Goal: Information Seeking & Learning: Check status

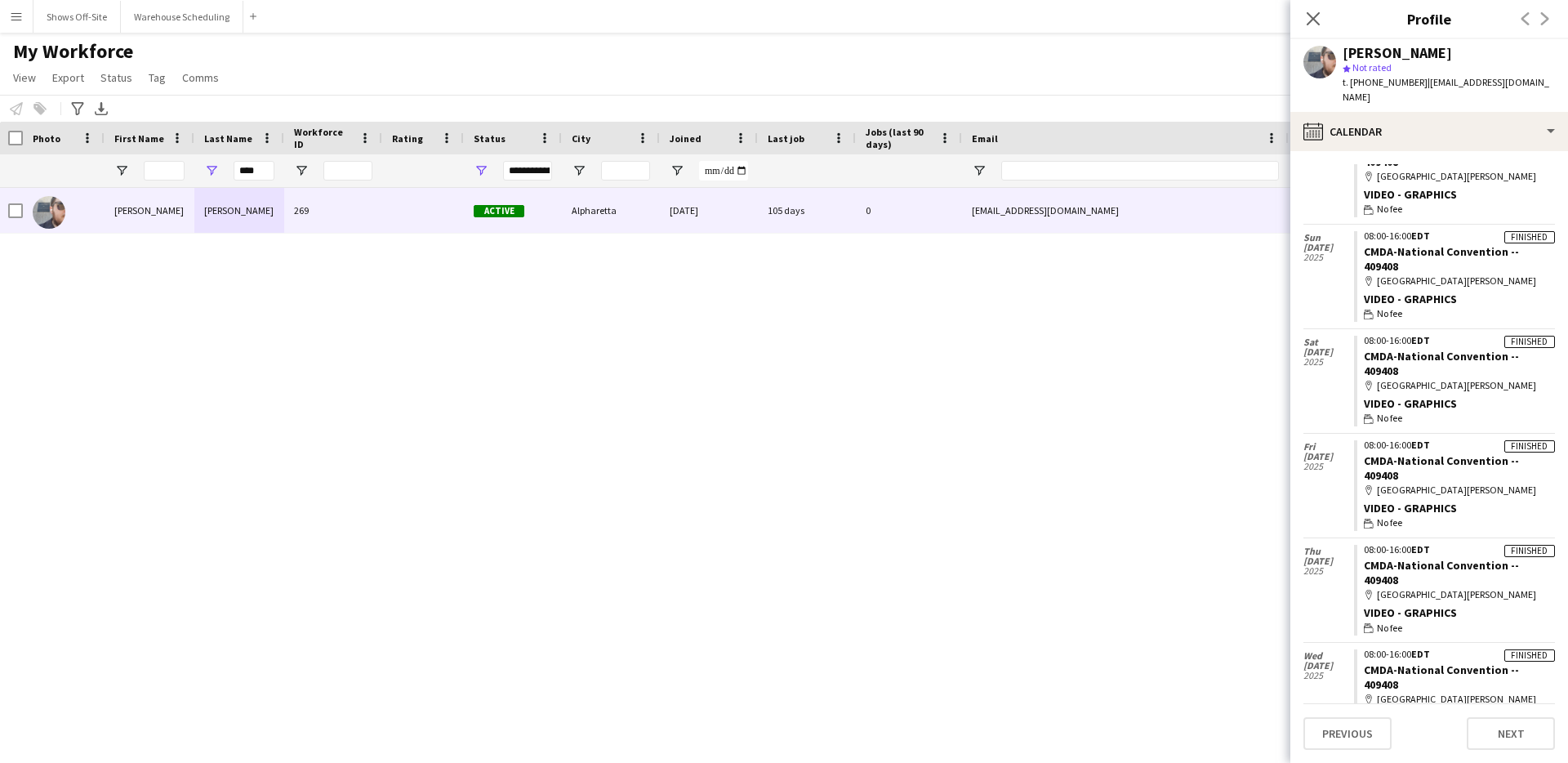
scroll to position [193, 0]
click at [264, 171] on input "****" at bounding box center [254, 170] width 41 height 19
drag, startPoint x: 252, startPoint y: 170, endPoint x: 219, endPoint y: 170, distance: 33.0
click at [219, 170] on div "****" at bounding box center [239, 171] width 90 height 33
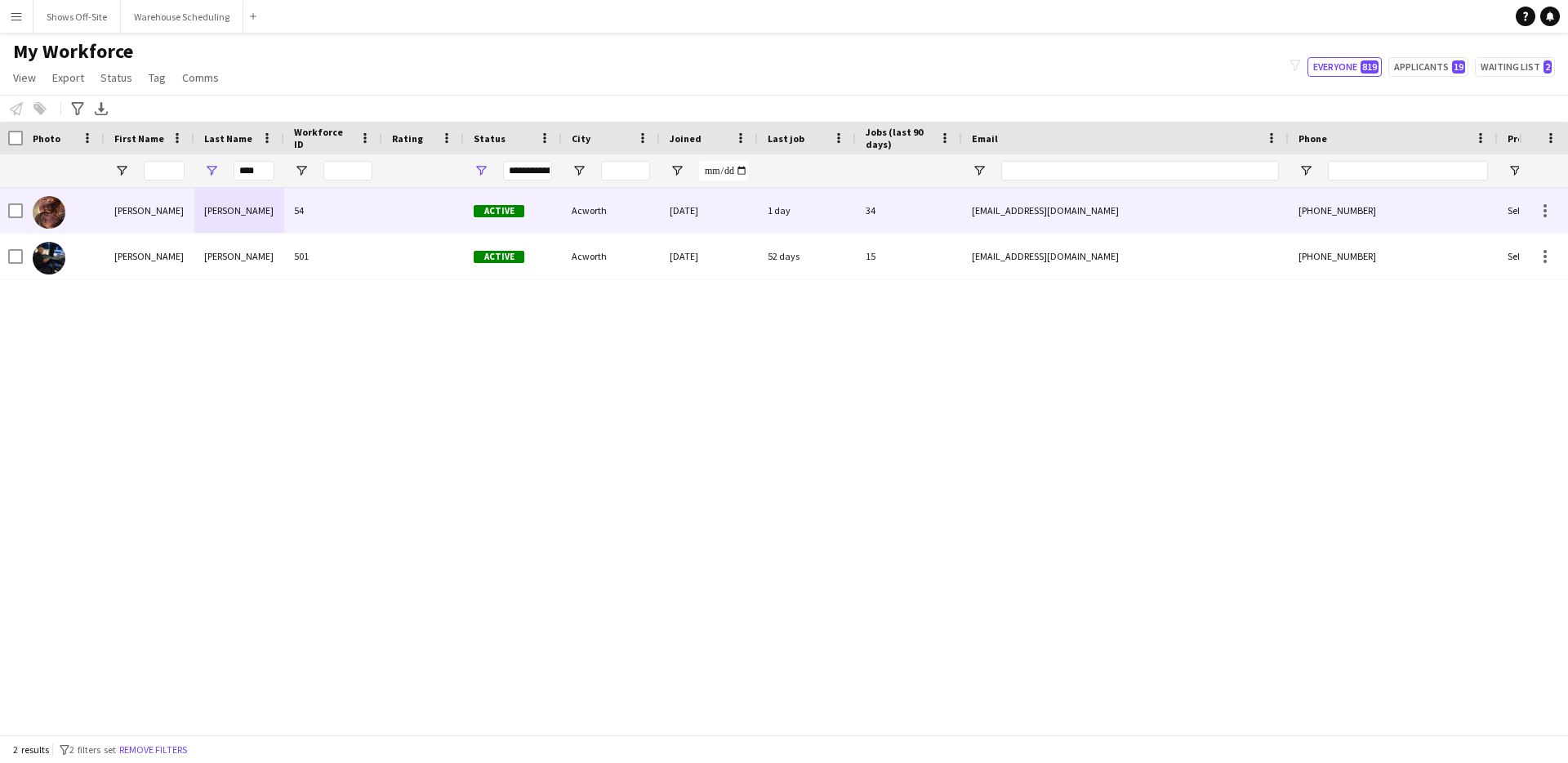
click at [211, 211] on div "[PERSON_NAME]" at bounding box center [239, 210] width 90 height 45
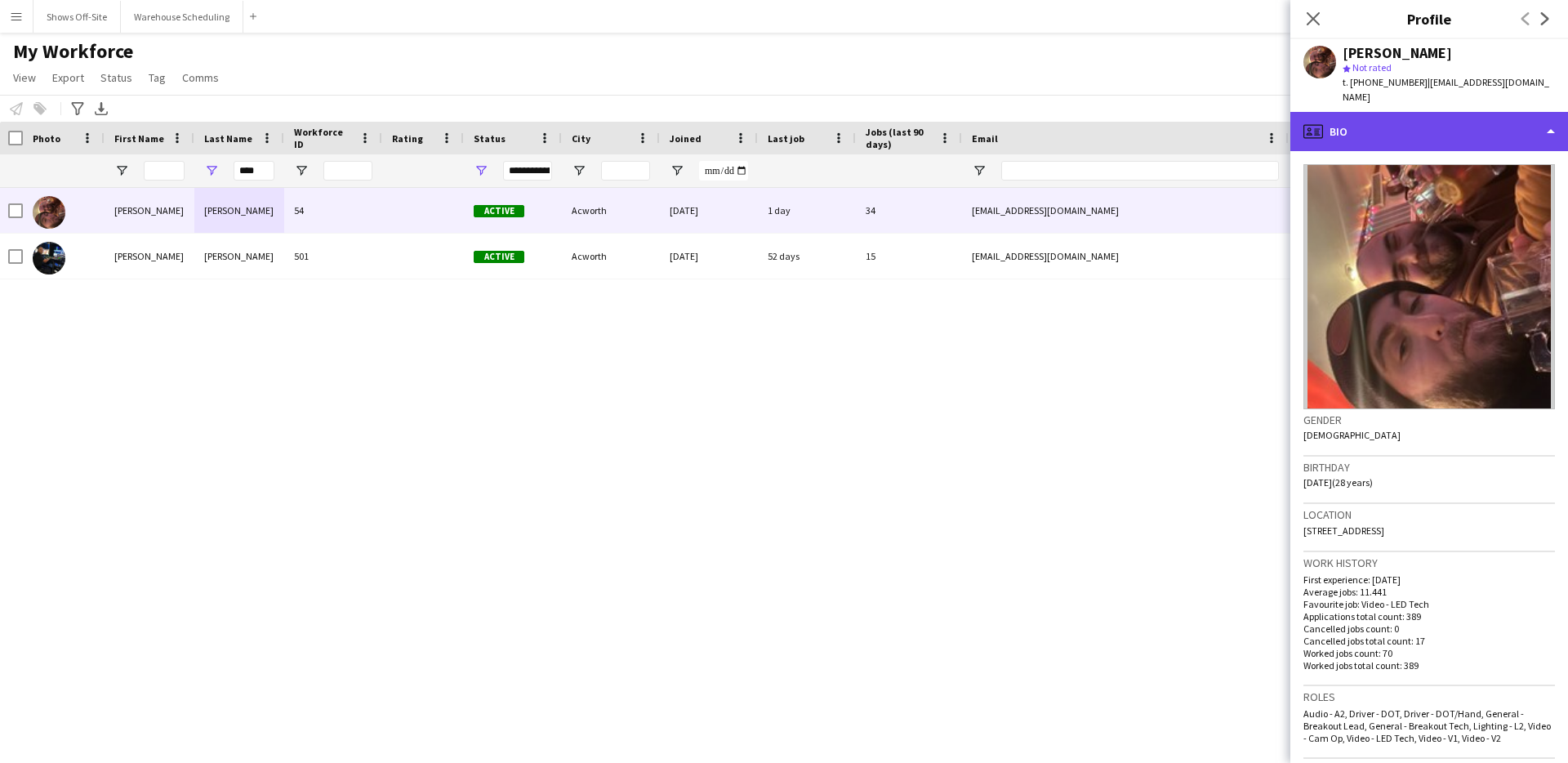
click at [1405, 114] on div "profile Bio" at bounding box center [1429, 131] width 277 height 39
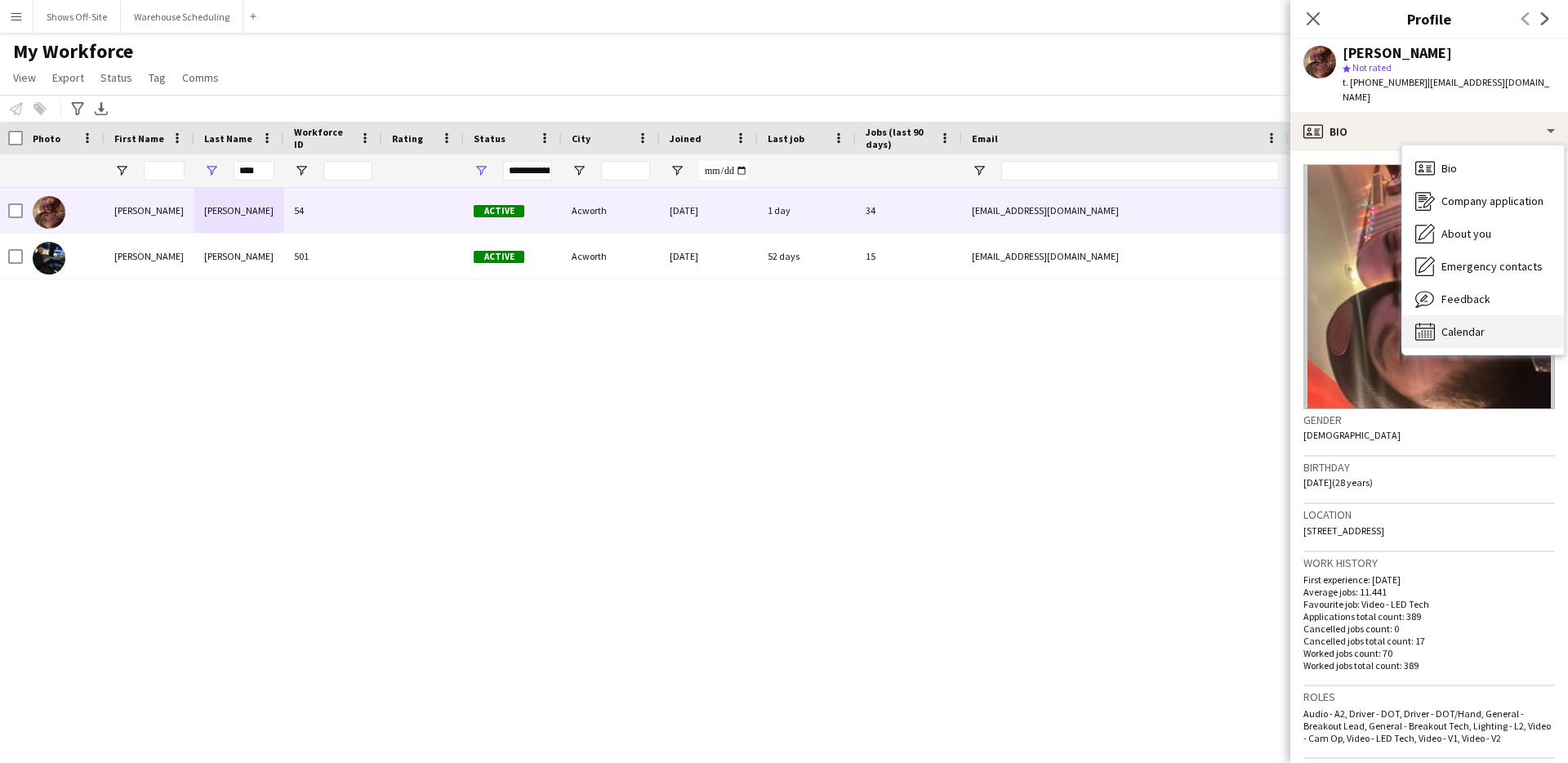
click at [1444, 324] on span "Calendar" at bounding box center [1463, 331] width 43 height 15
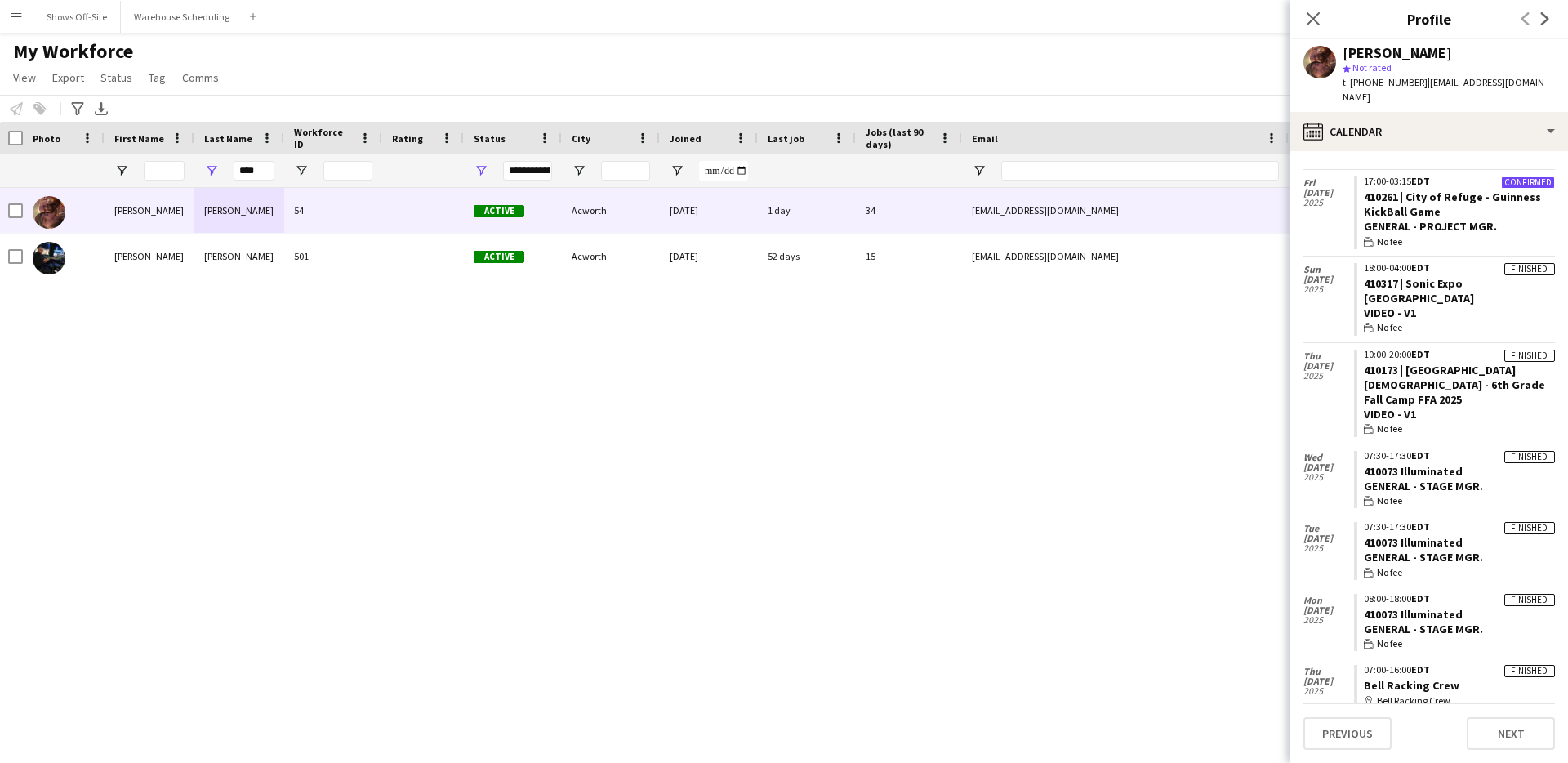
scroll to position [3485, 0]
drag, startPoint x: 263, startPoint y: 175, endPoint x: 206, endPoint y: 176, distance: 57.0
click at [206, 176] on div "****" at bounding box center [239, 171] width 90 height 33
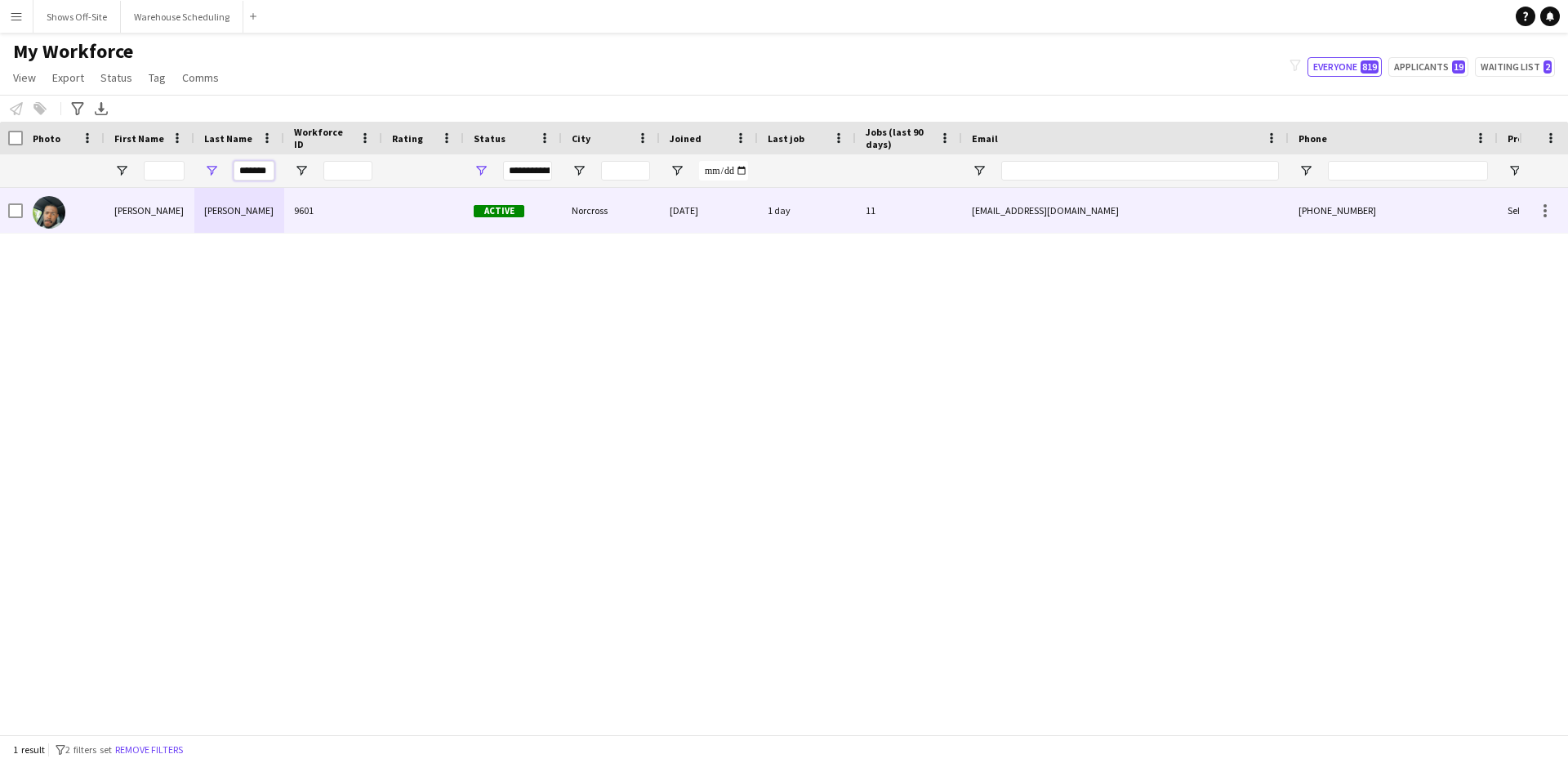
type input "*******"
click at [224, 203] on div "[PERSON_NAME]" at bounding box center [239, 210] width 90 height 45
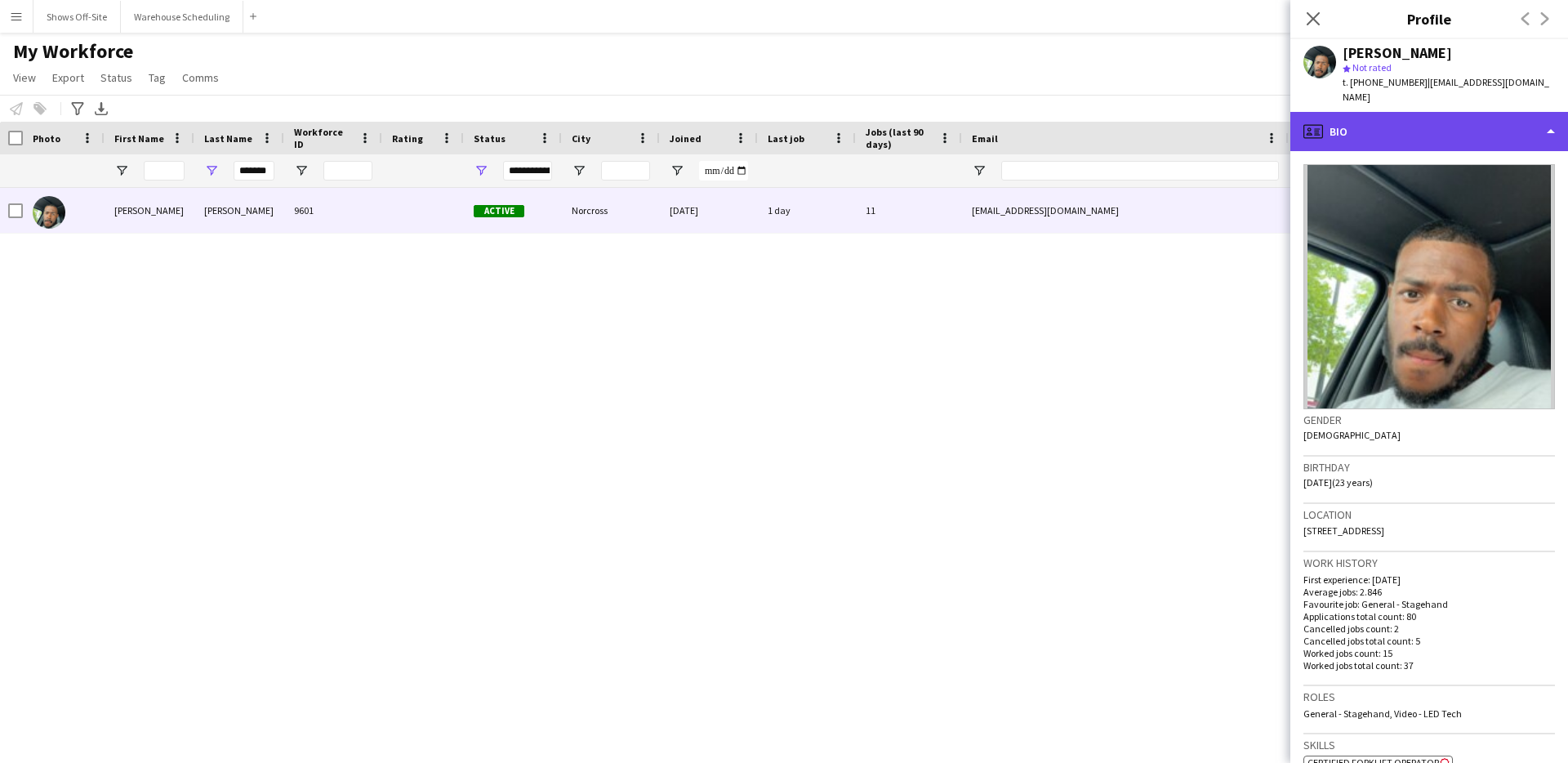
click at [1461, 125] on div "profile Bio" at bounding box center [1429, 131] width 277 height 39
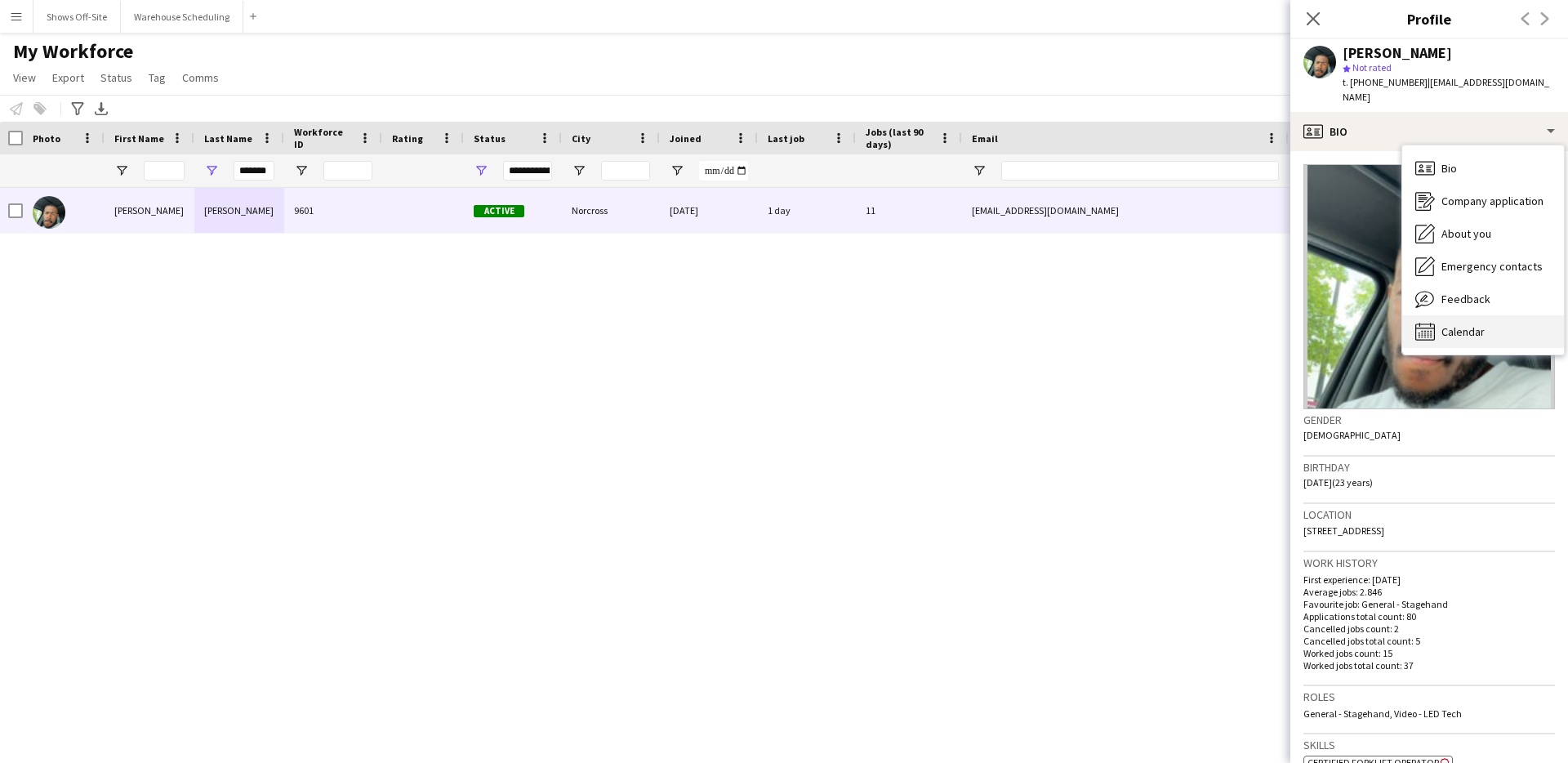
click at [1444, 324] on span "Calendar" at bounding box center [1463, 331] width 43 height 15
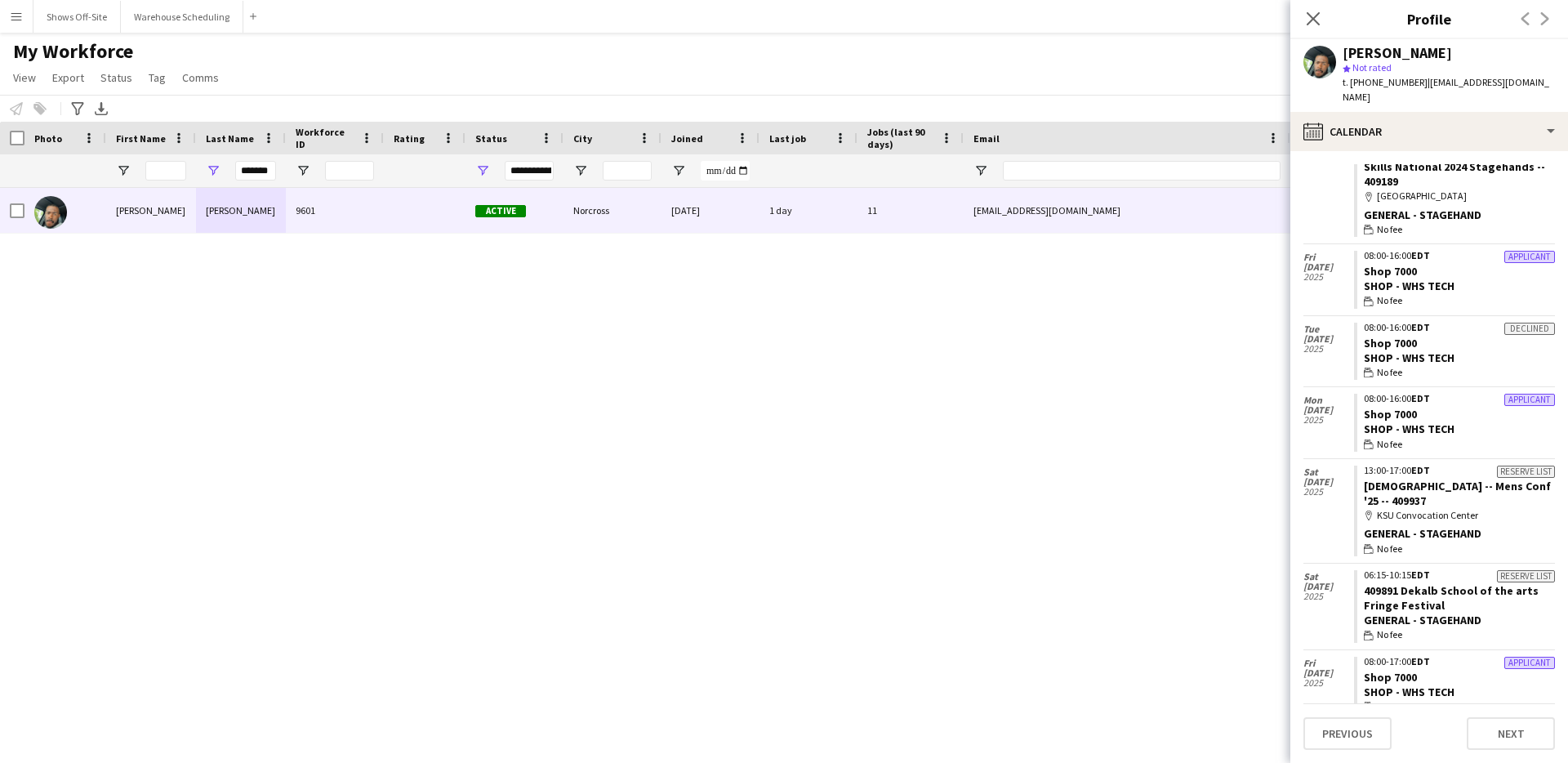
scroll to position [2834, 0]
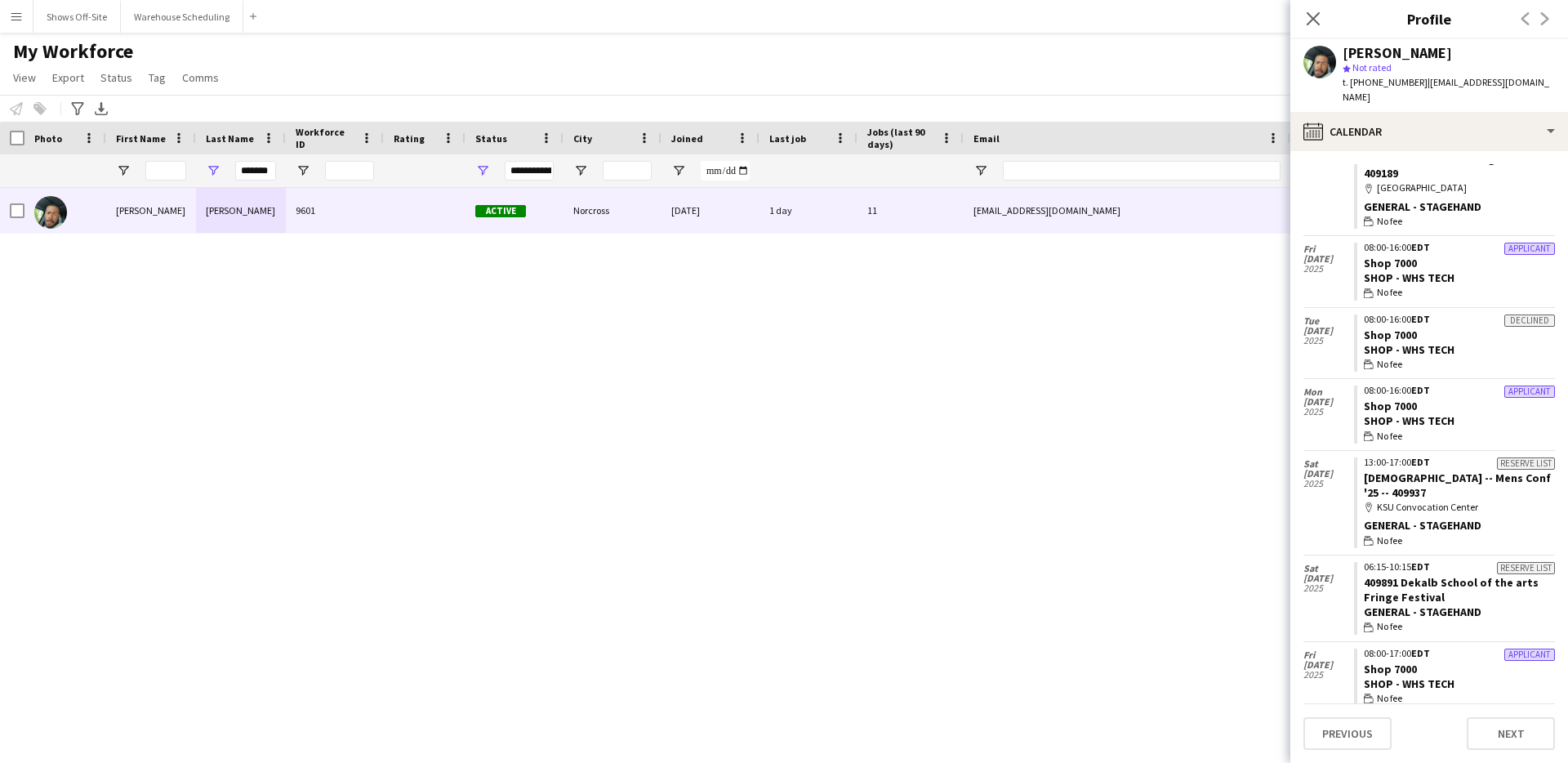
click at [1505, 385] on div "Applicant" at bounding box center [1530, 391] width 51 height 13
click at [1474, 414] on div "Shop - WHS Tech" at bounding box center [1460, 420] width 191 height 15
click at [23, 31] on button "Menu" at bounding box center [17, 17] width 33 height 33
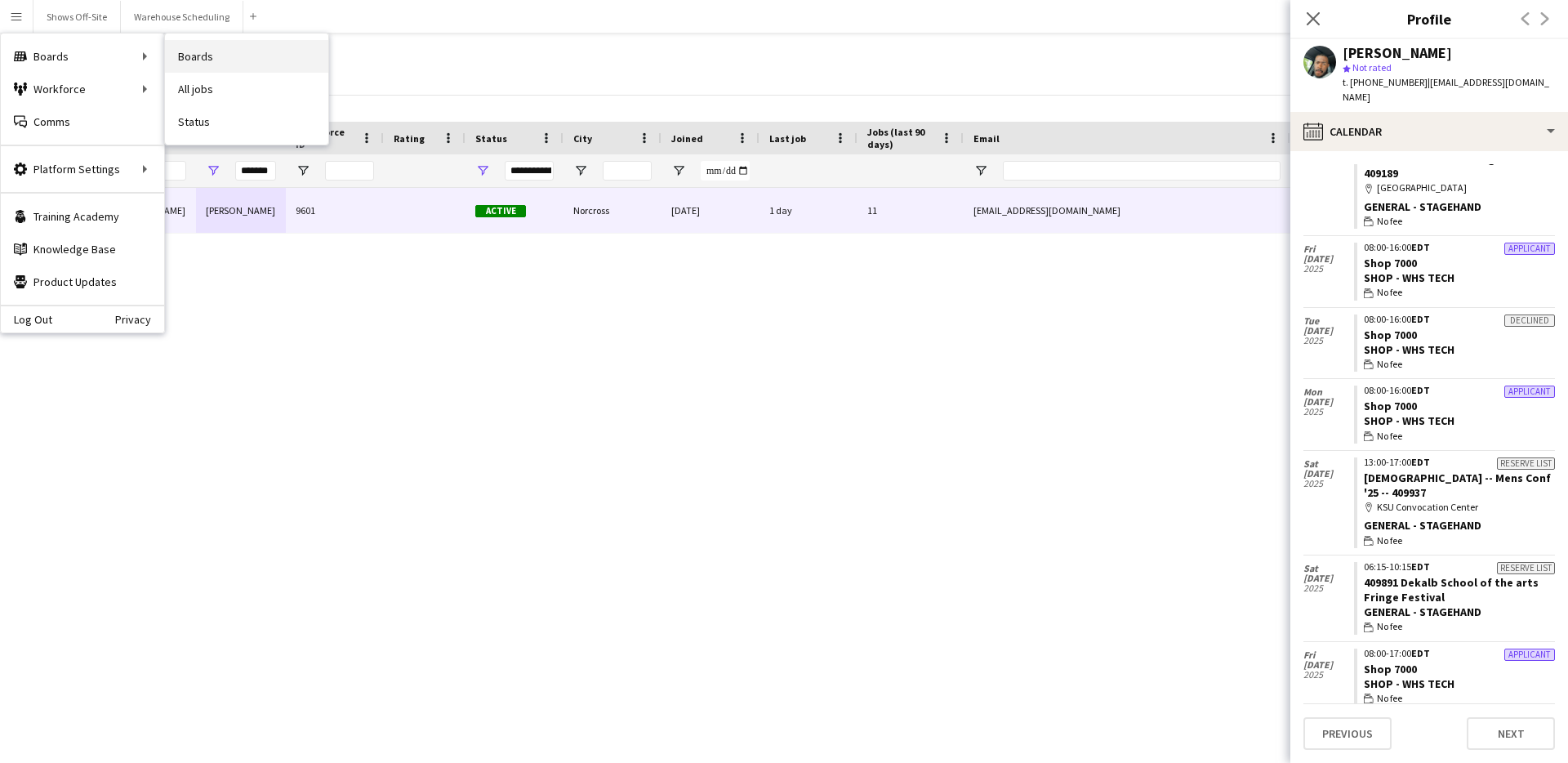
click at [195, 57] on link "Boards" at bounding box center [247, 56] width 164 height 33
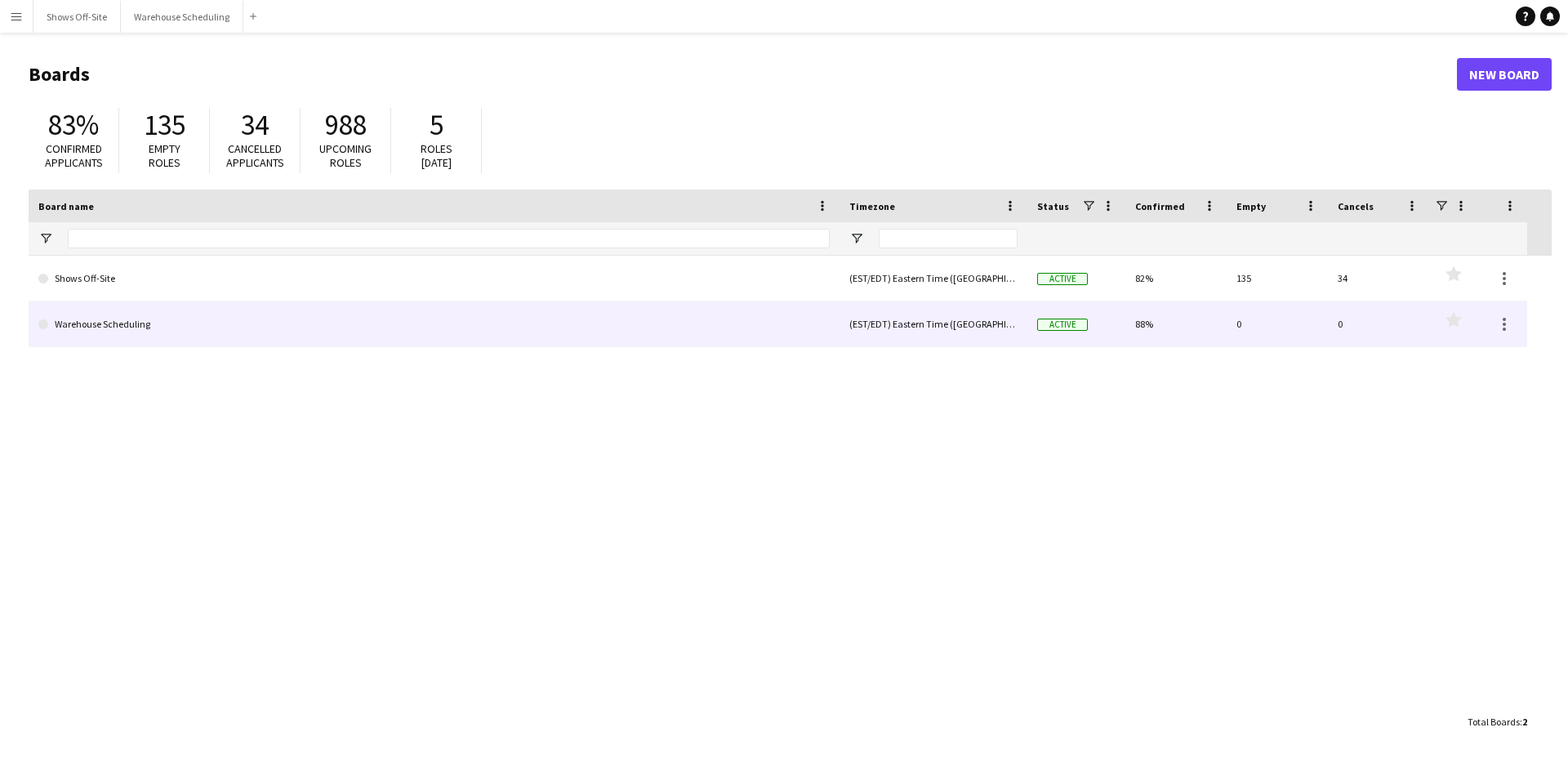
click at [129, 324] on link "Warehouse Scheduling" at bounding box center [433, 324] width 791 height 46
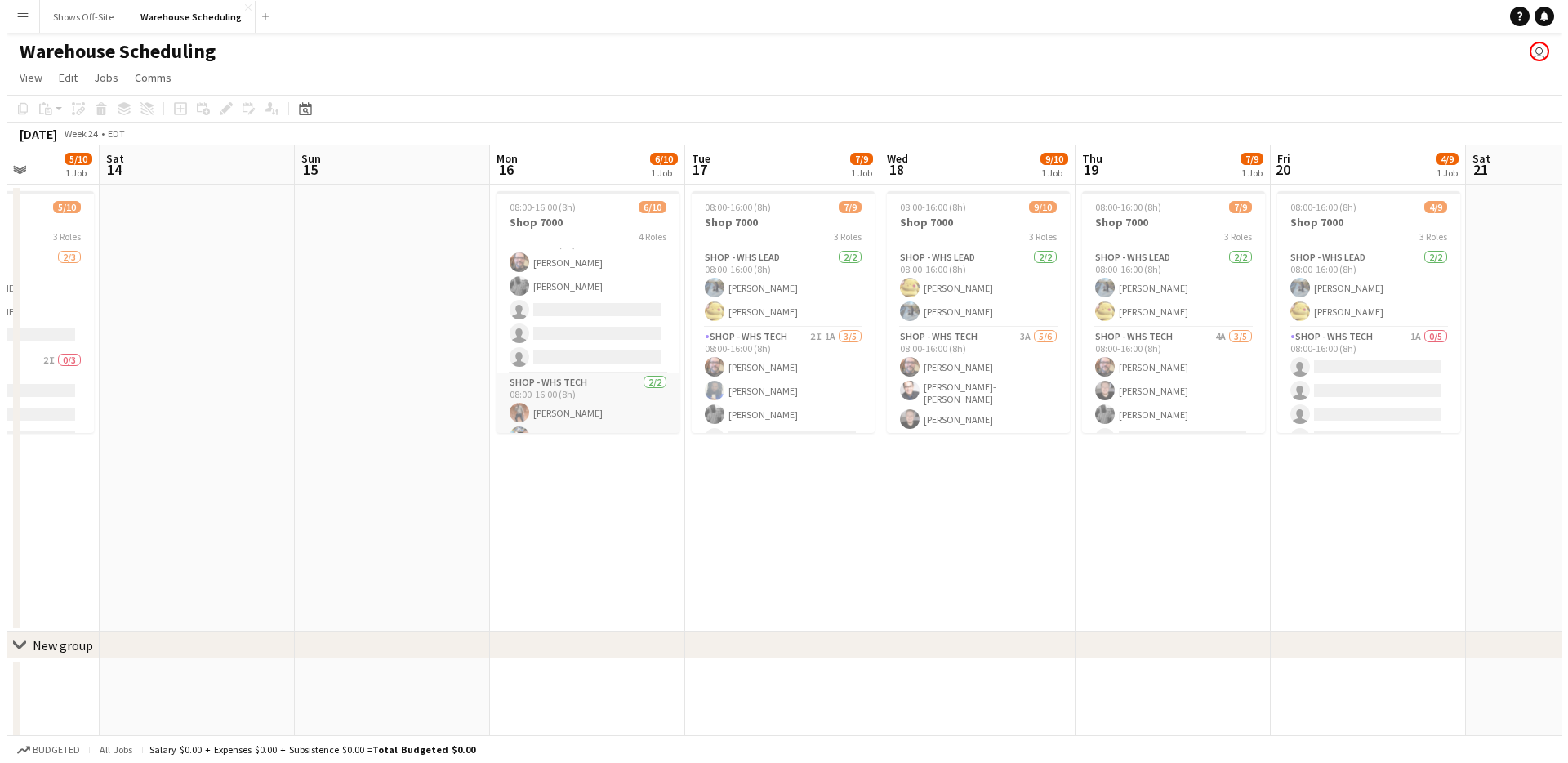
scroll to position [180, 0]
click at [12, 15] on app-icon "Menu" at bounding box center [16, 16] width 13 height 13
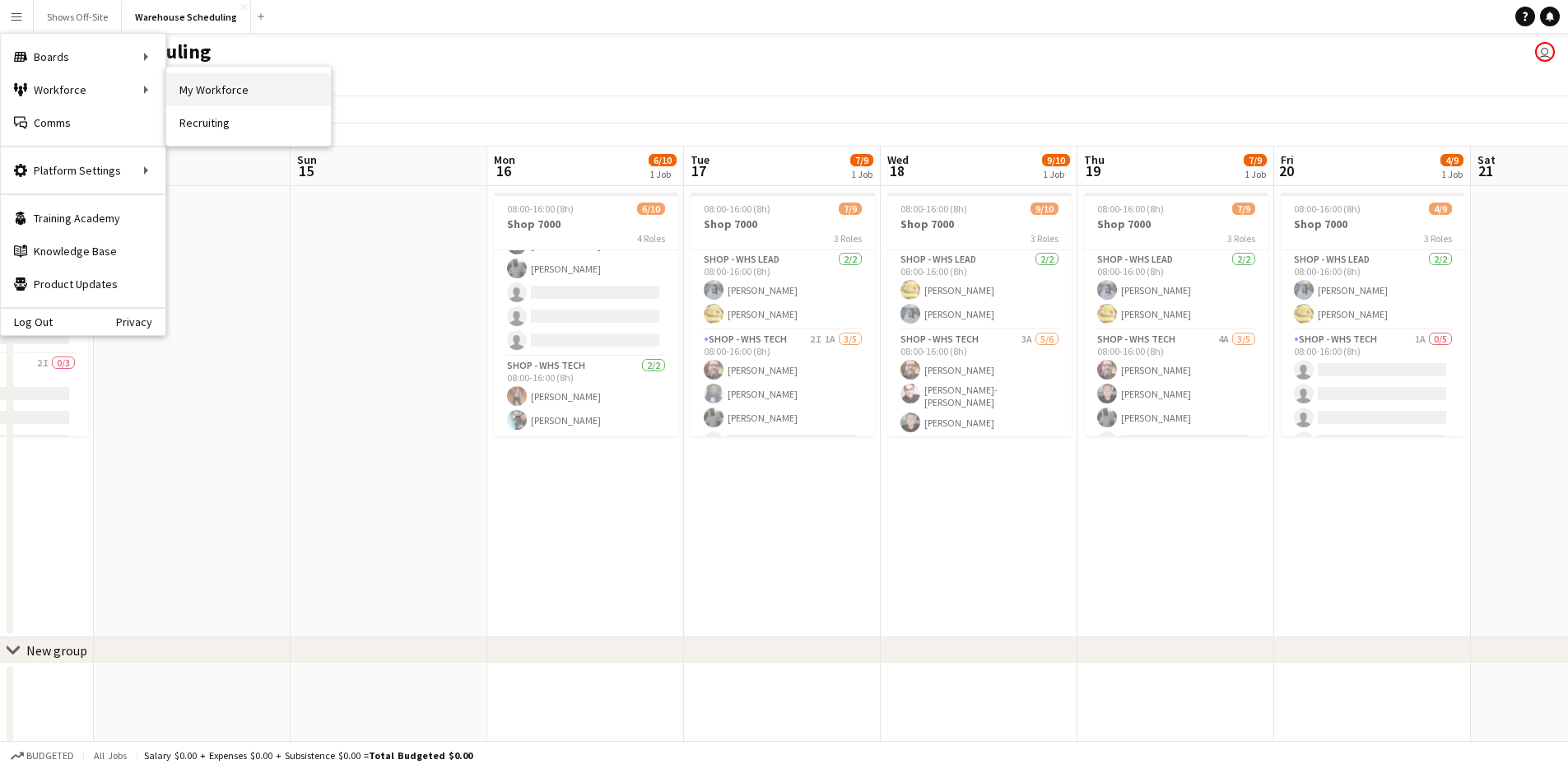
click at [218, 85] on link "My Workforce" at bounding box center [249, 90] width 165 height 33
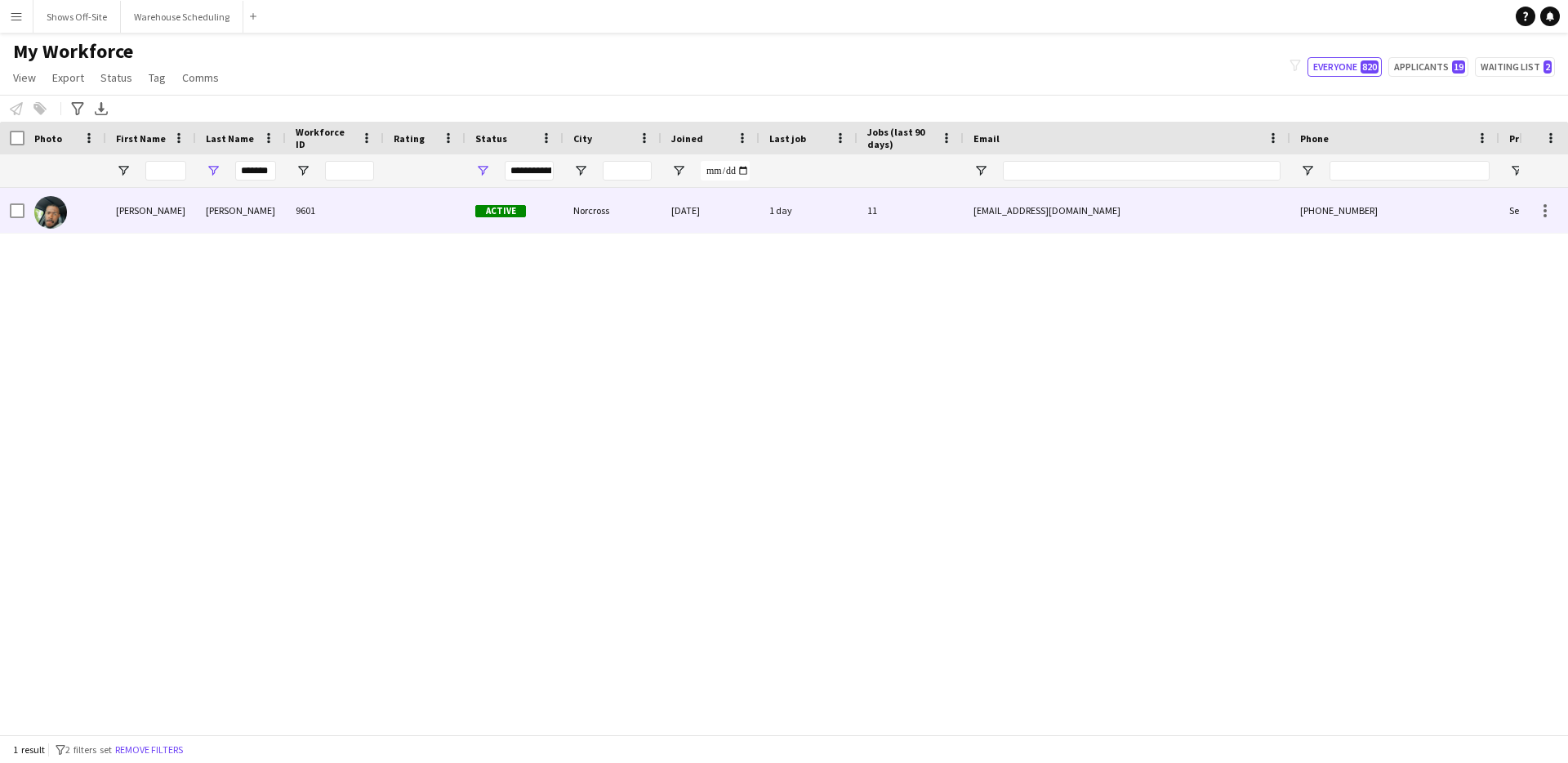
click at [328, 197] on div "9601" at bounding box center [335, 210] width 98 height 45
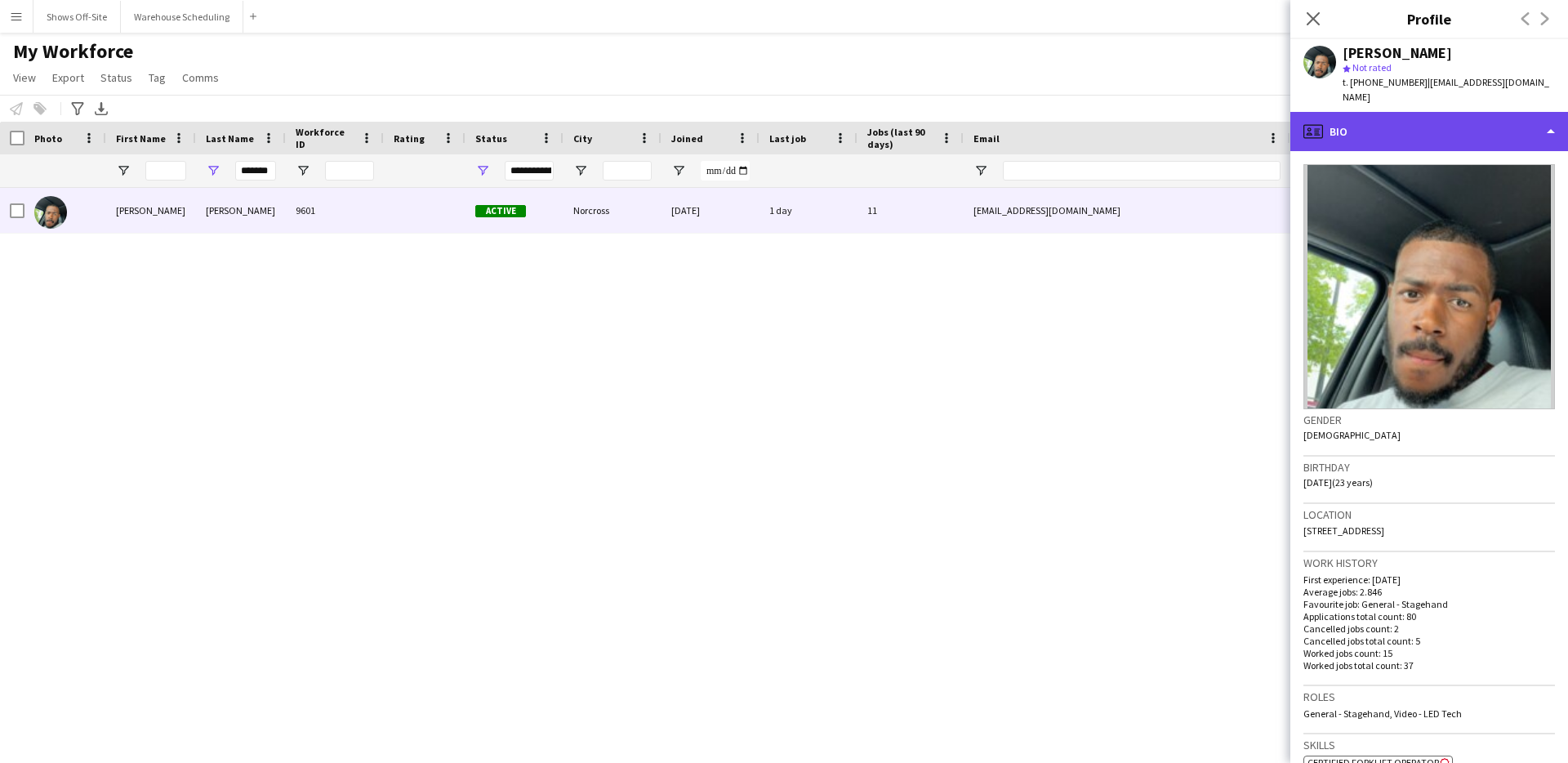
click at [1475, 123] on div "profile Bio" at bounding box center [1429, 131] width 277 height 39
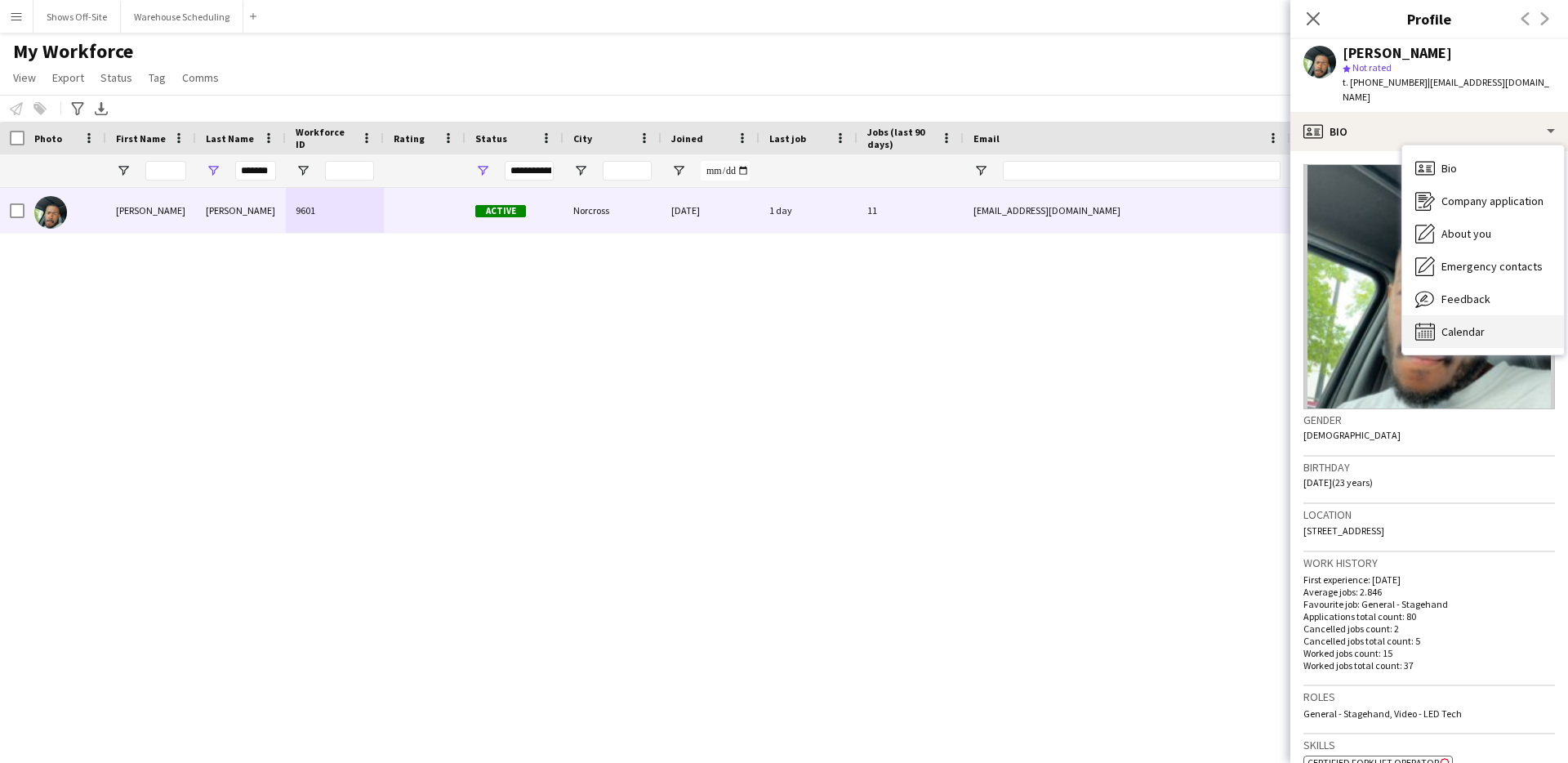
click at [1451, 324] on span "Calendar" at bounding box center [1463, 331] width 43 height 15
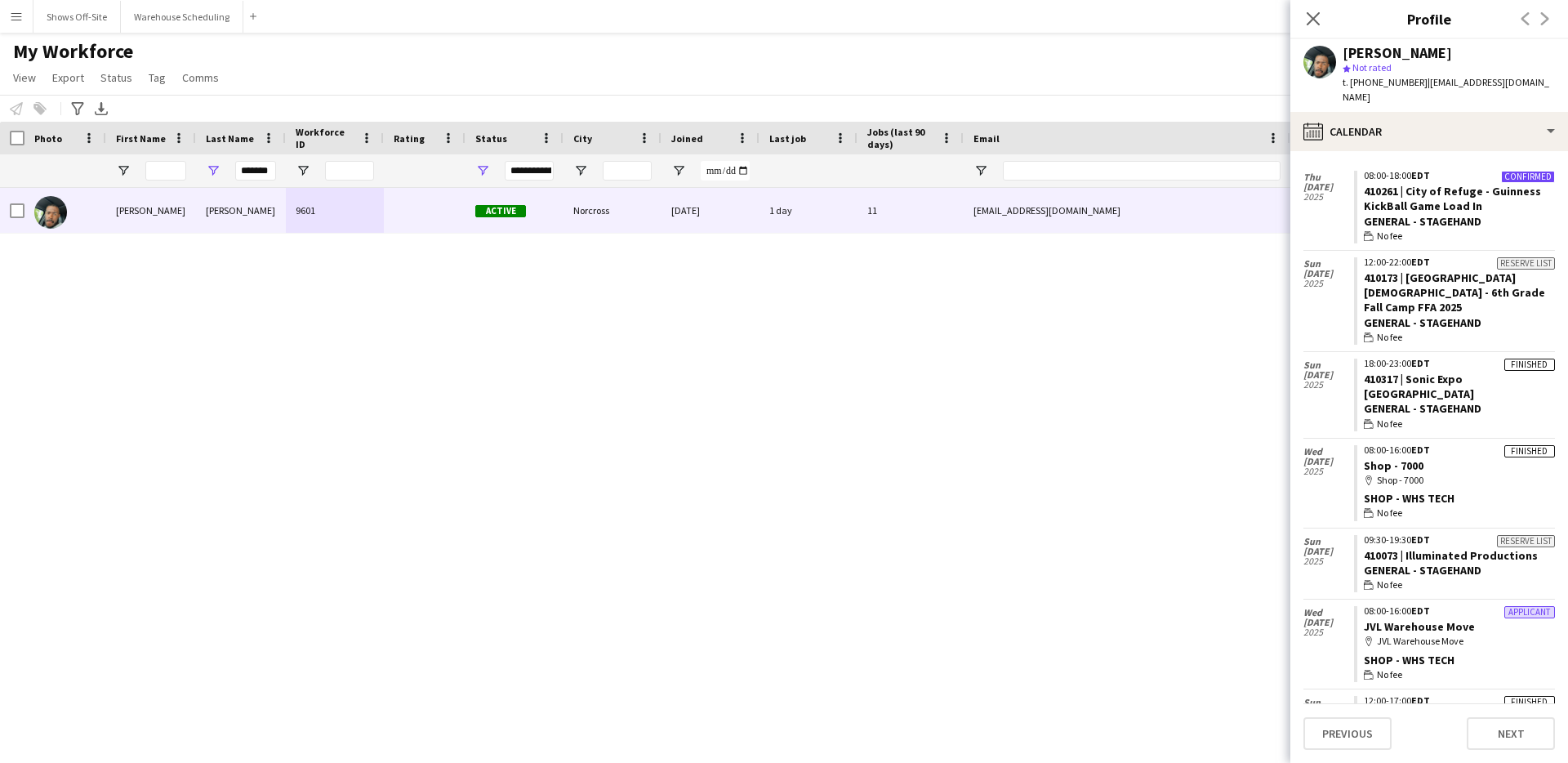
scroll to position [854, 0]
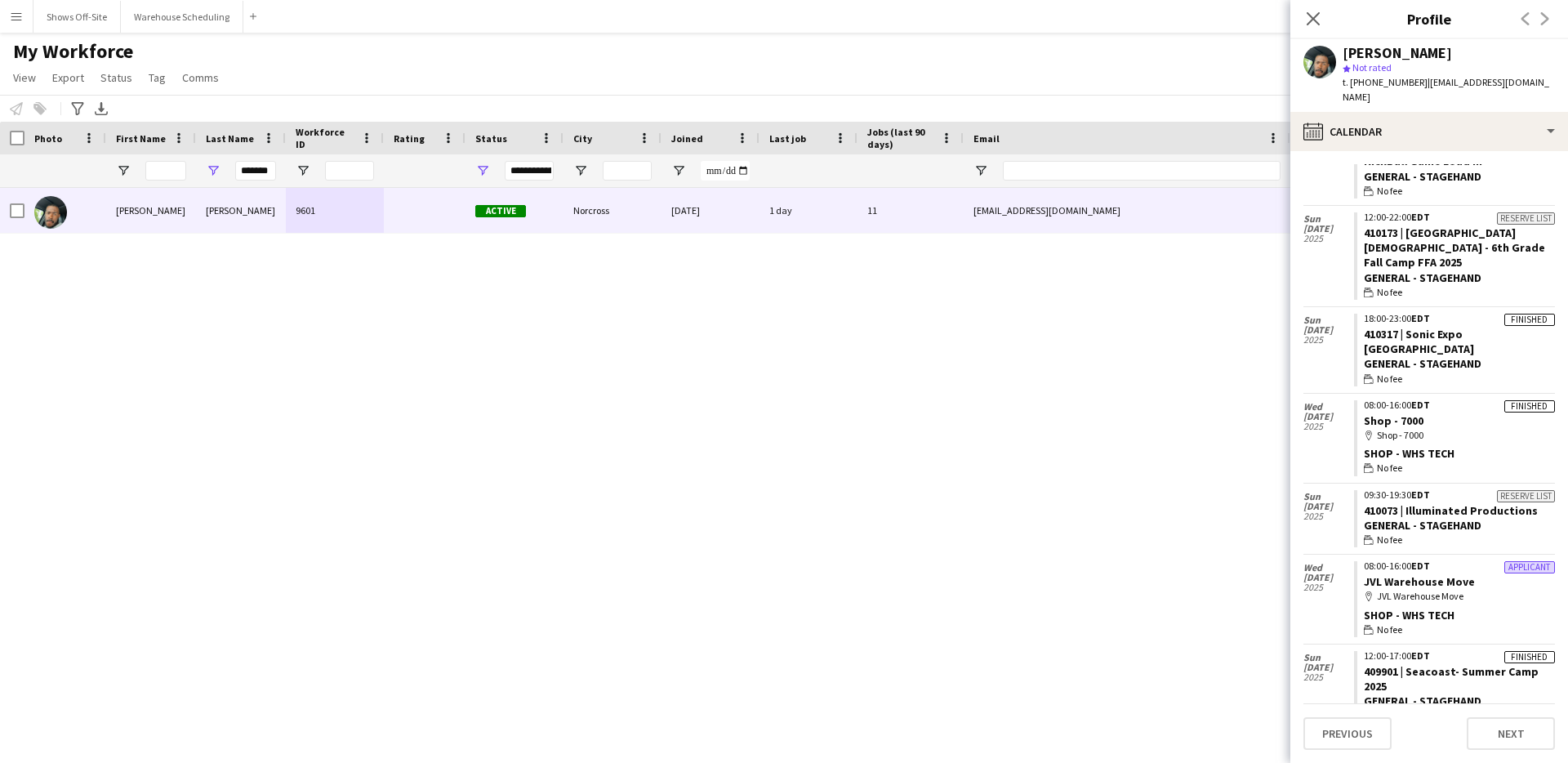
click at [1471, 428] on div "map-marker Shop - 7000" at bounding box center [1460, 435] width 191 height 15
drag, startPoint x: 244, startPoint y: 170, endPoint x: 346, endPoint y: 175, distance: 102.1
click at [346, 175] on div "*******" at bounding box center [886, 171] width 1771 height 33
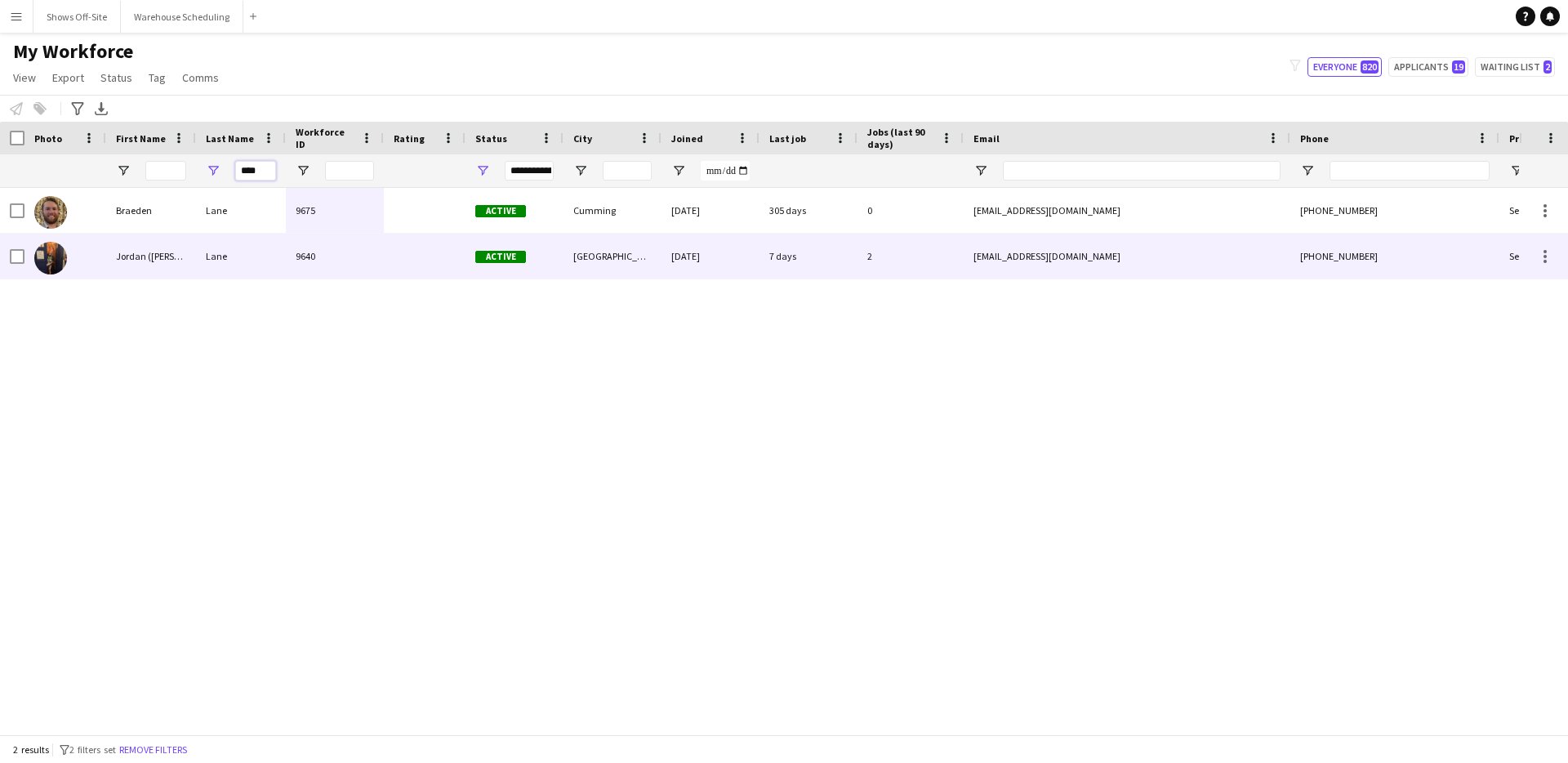
type input "****"
click at [165, 260] on div "Jordan ([PERSON_NAME])" at bounding box center [151, 256] width 90 height 45
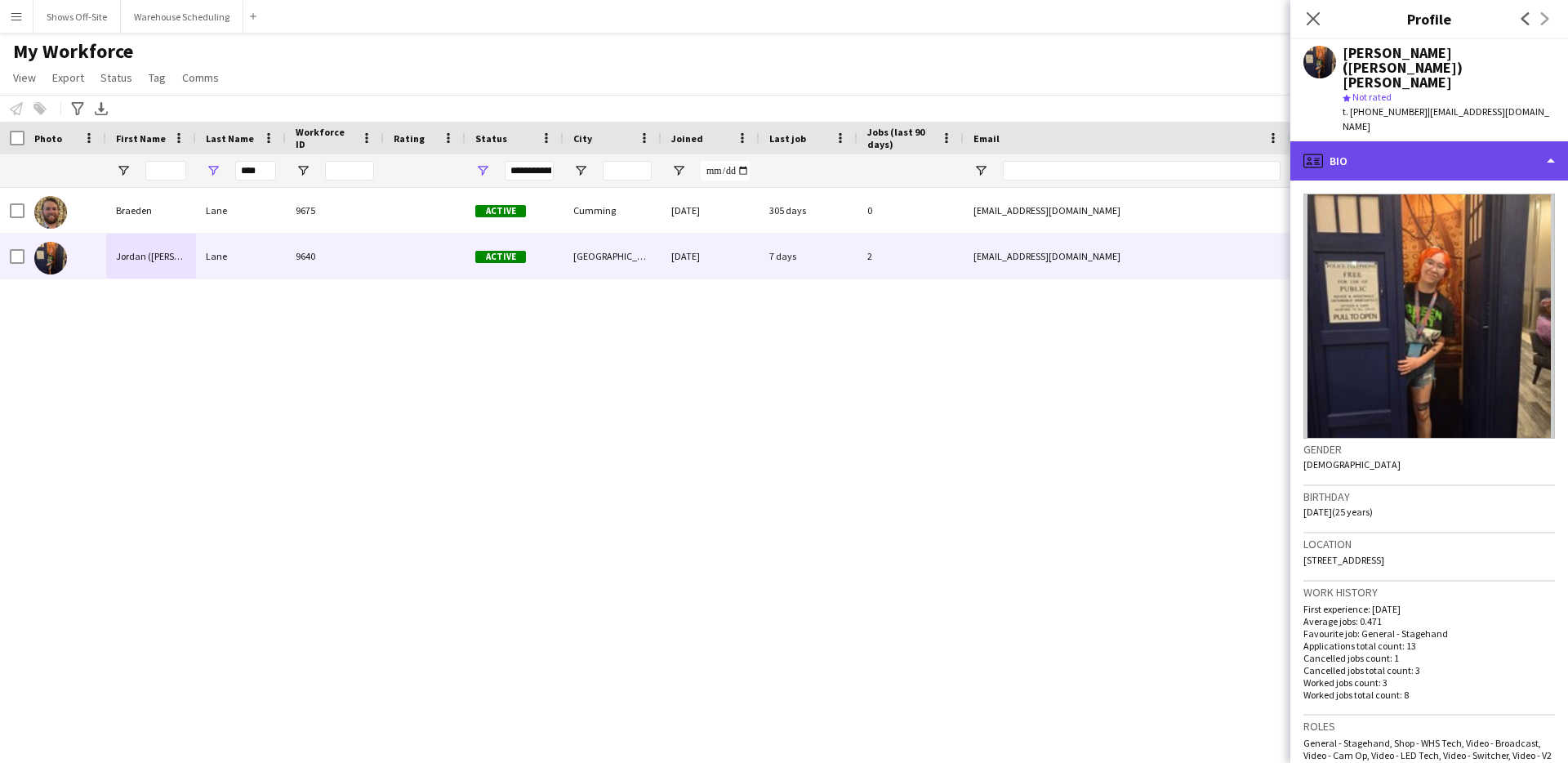
click at [1419, 141] on div "profile Bio" at bounding box center [1429, 161] width 277 height 39
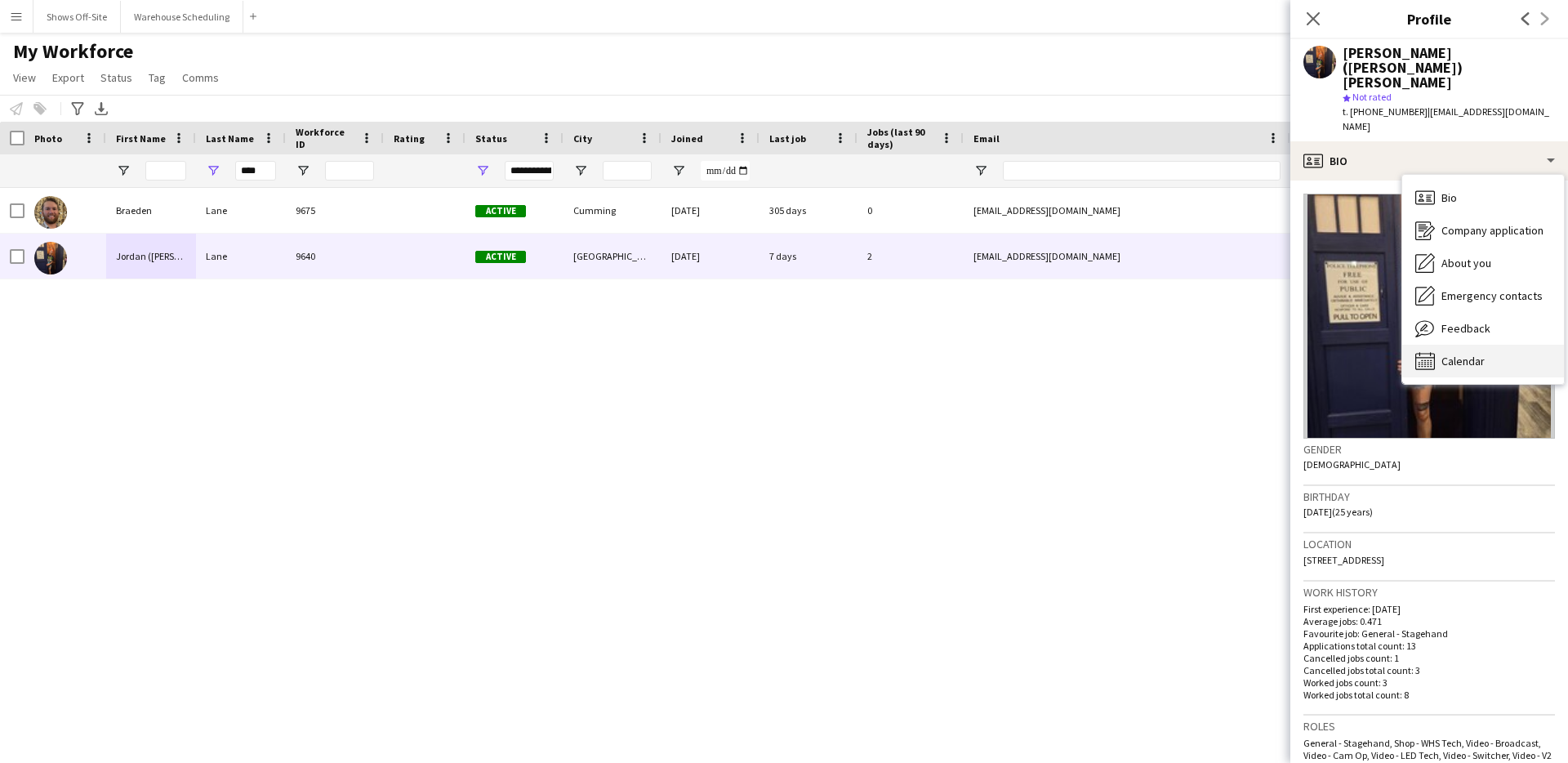
click at [1477, 353] on span "Calendar" at bounding box center [1463, 360] width 43 height 15
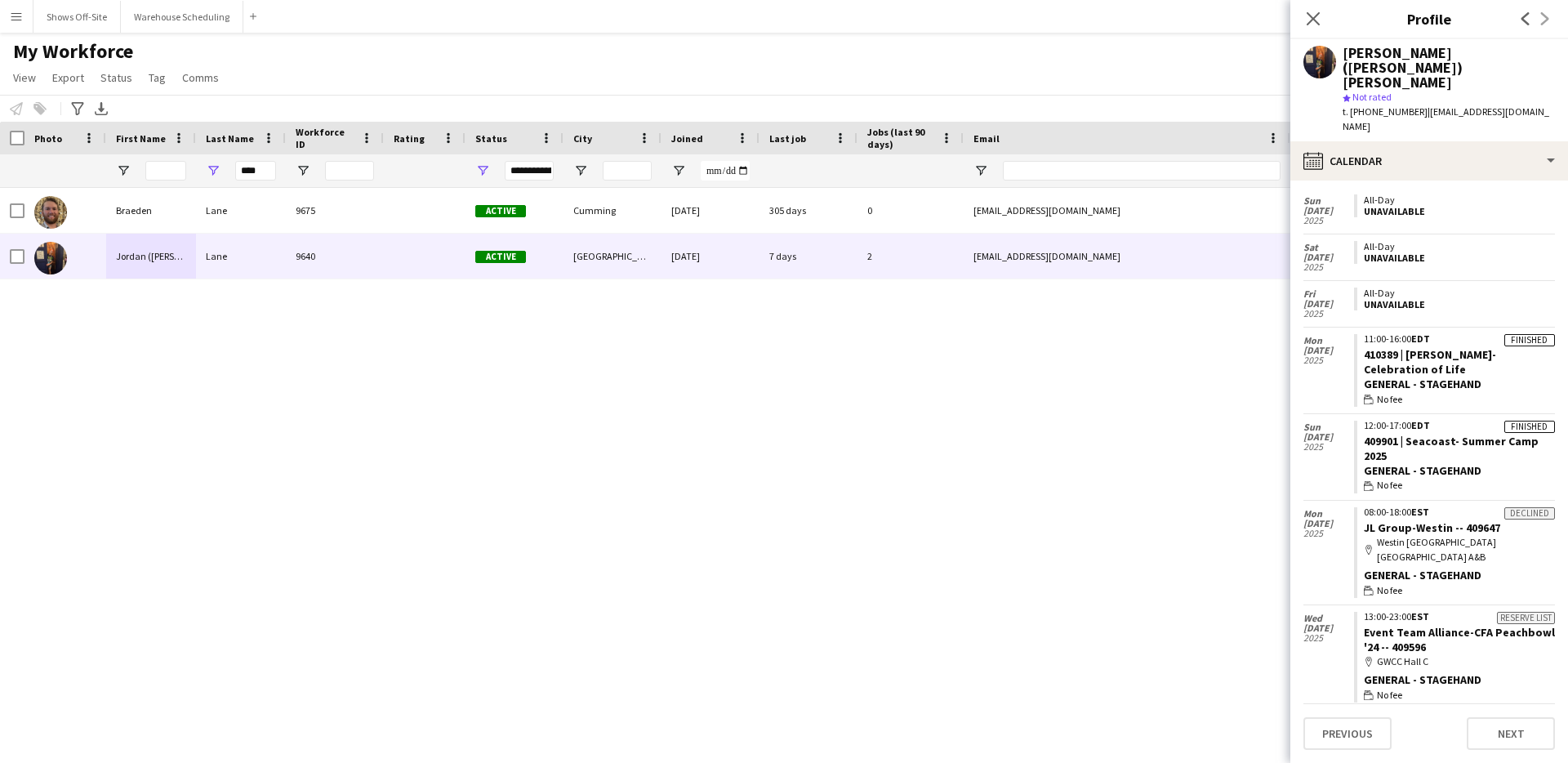
scroll to position [781, 0]
